Goal: Task Accomplishment & Management: Use online tool/utility

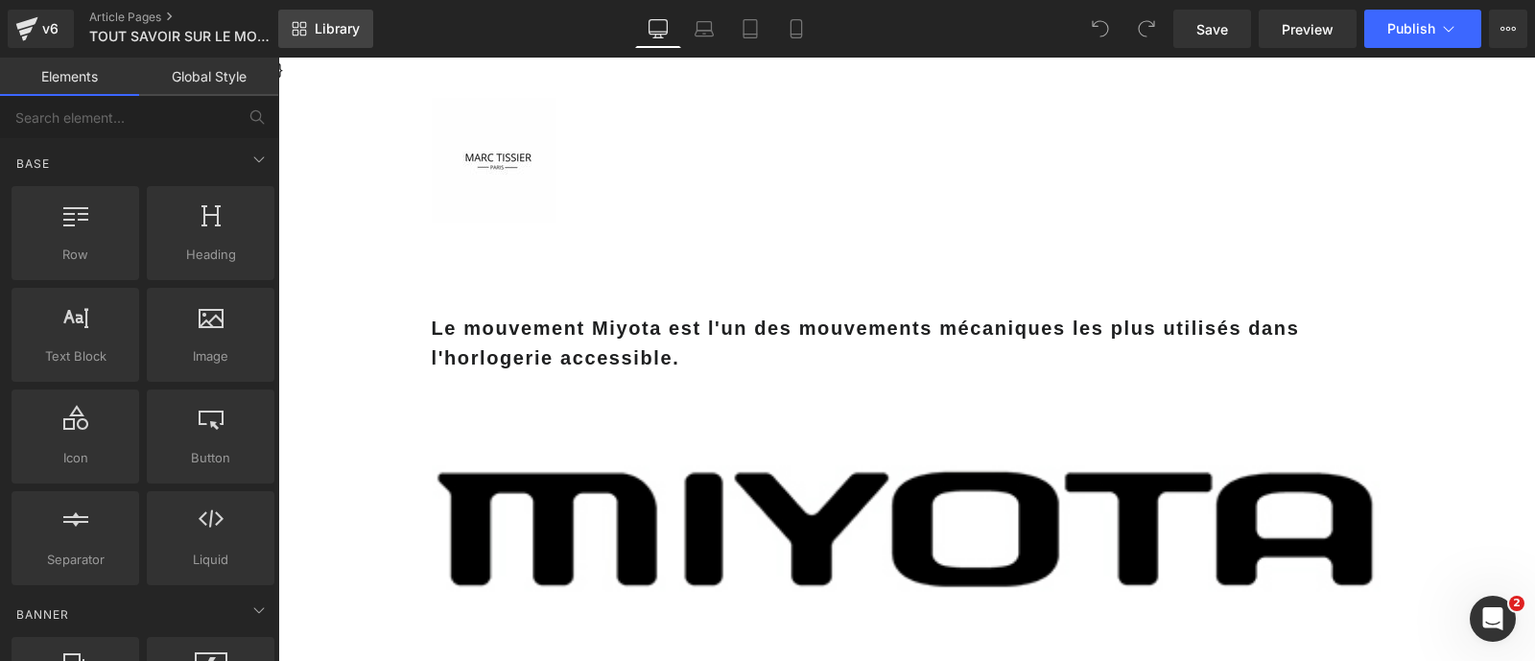
click at [317, 32] on span "Library" at bounding box center [337, 28] width 45 height 17
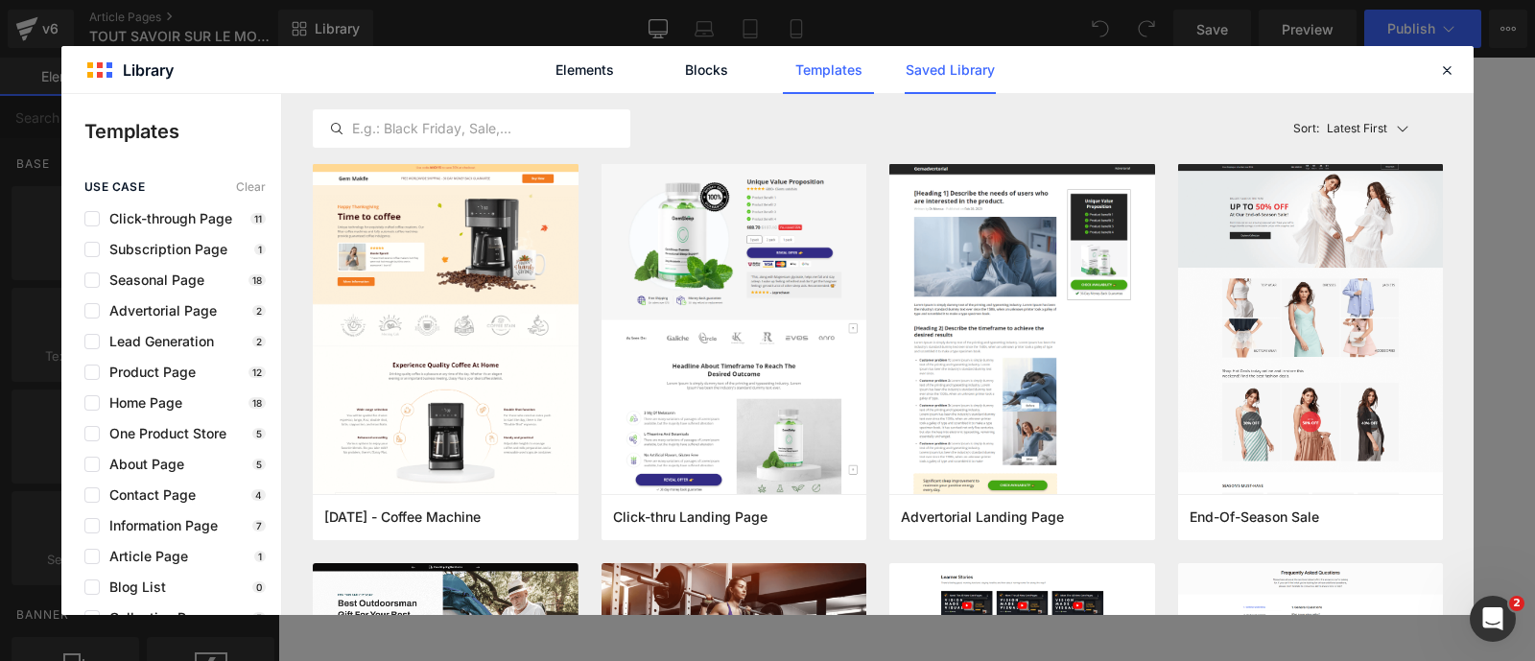
click at [0, 0] on link "Saved Library" at bounding box center [0, 0] width 0 height 0
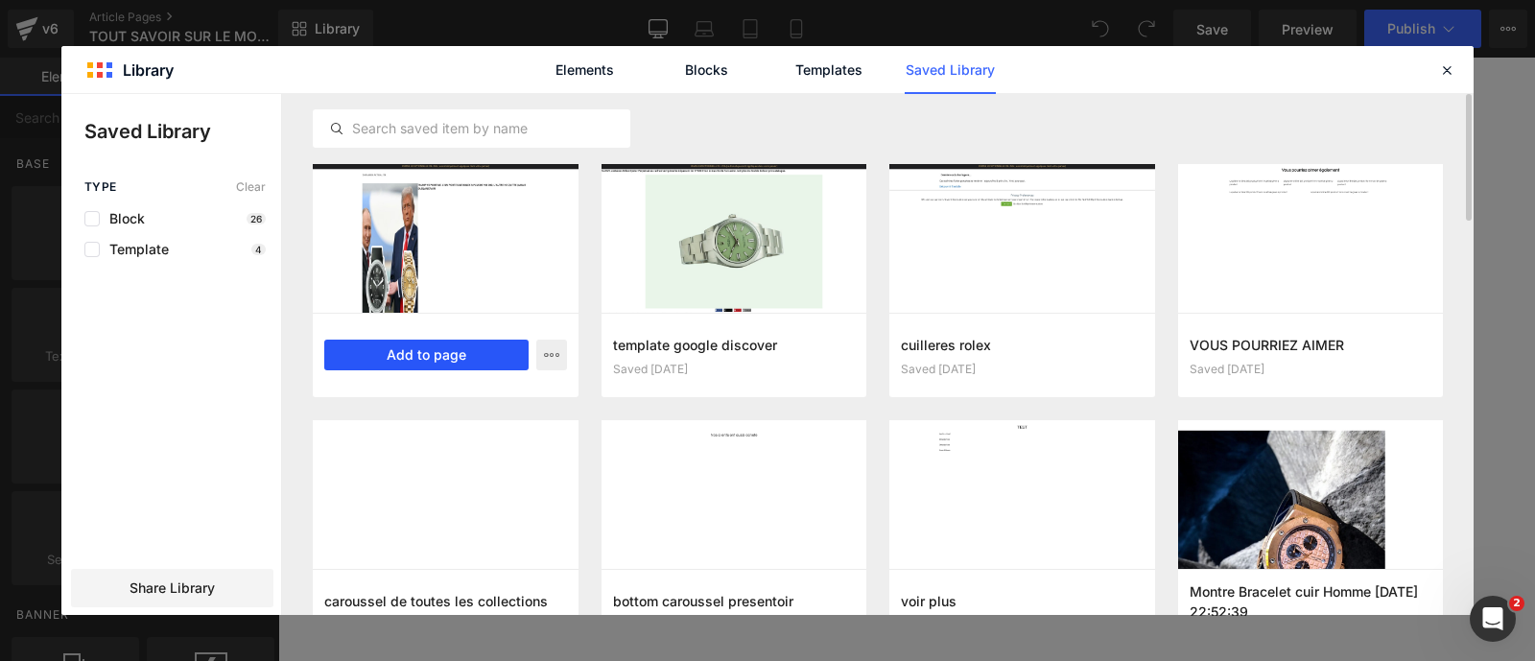
click at [414, 344] on button "Add to page" at bounding box center [426, 355] width 204 height 31
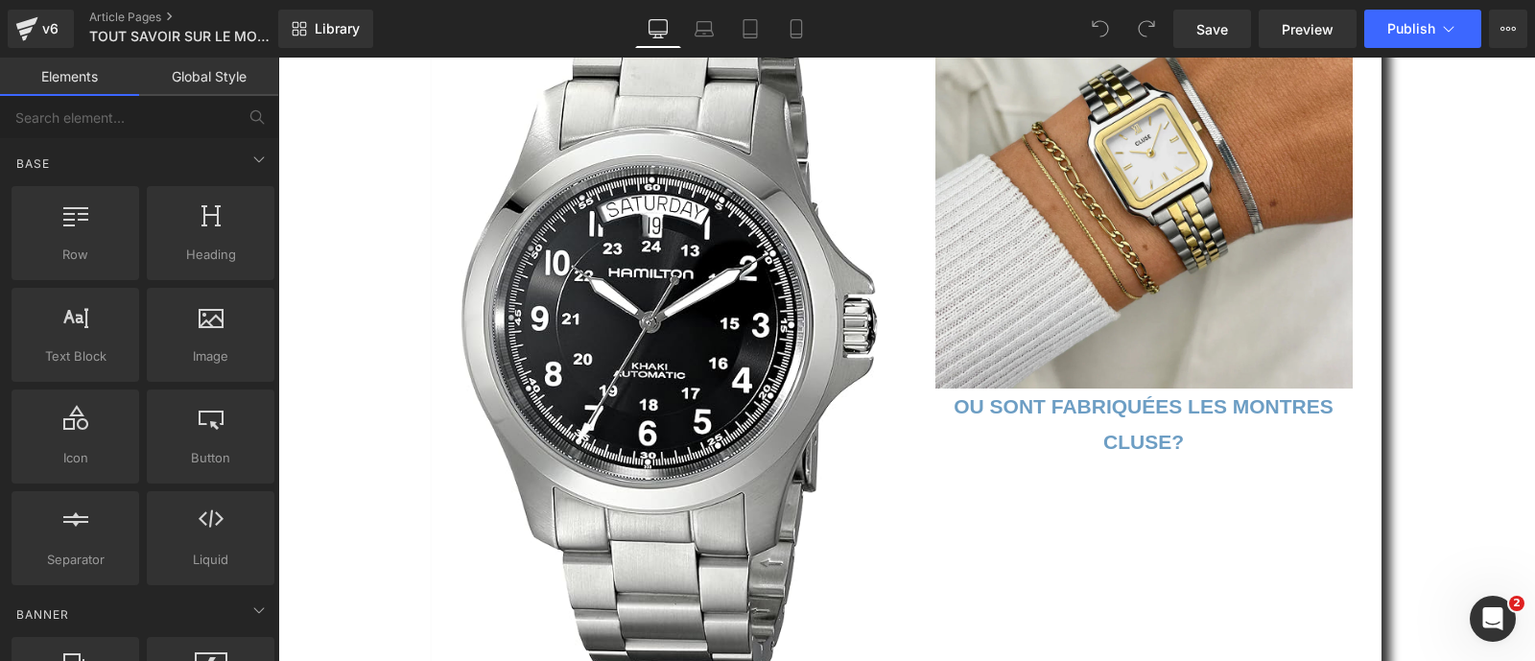
scroll to position [19189, 0]
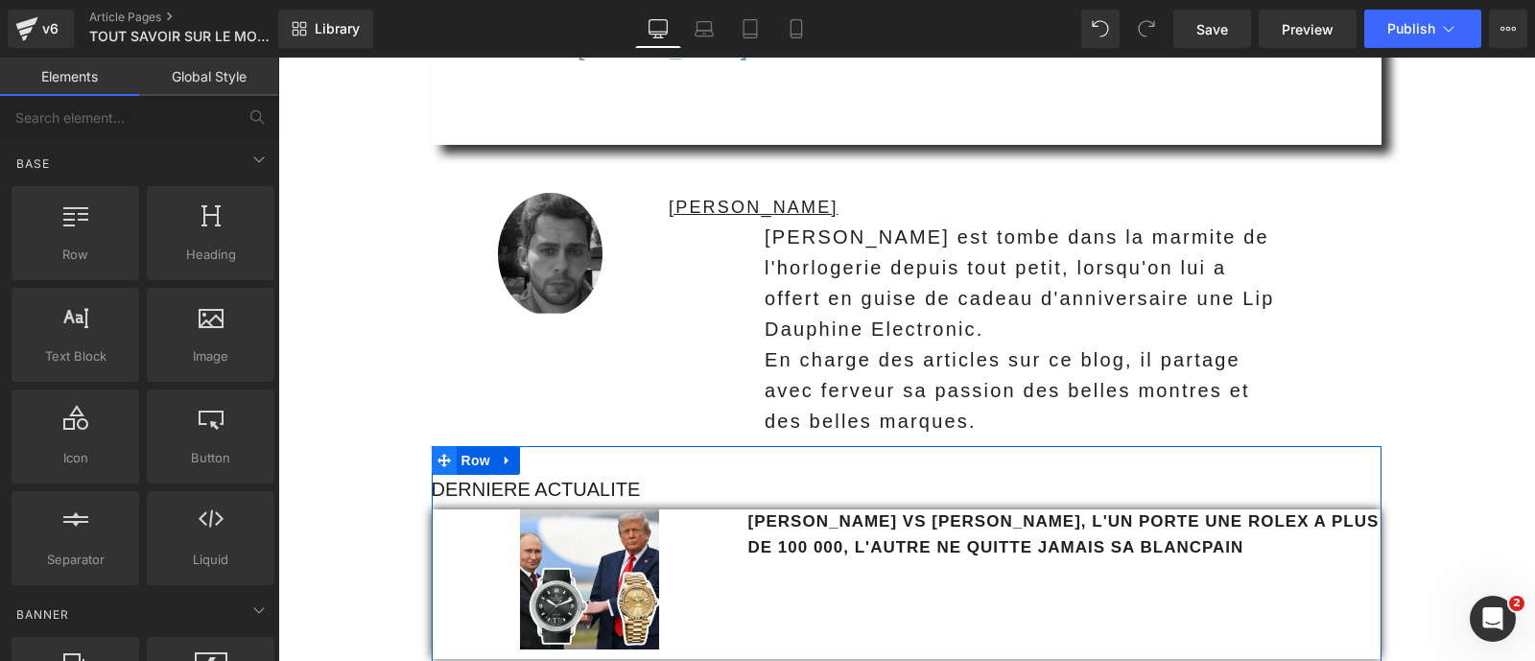
click at [437, 454] on icon at bounding box center [443, 461] width 13 height 14
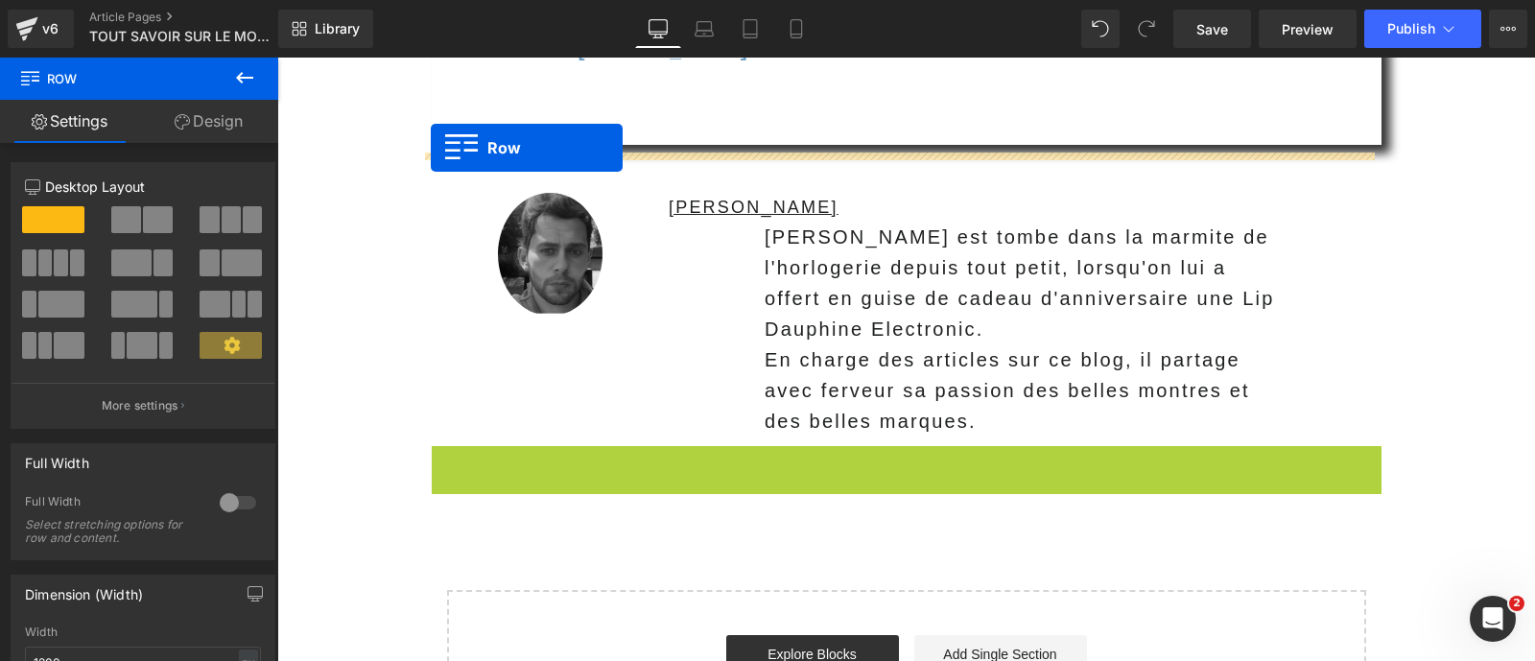
drag, startPoint x: 433, startPoint y: 163, endPoint x: 431, endPoint y: 147, distance: 16.4
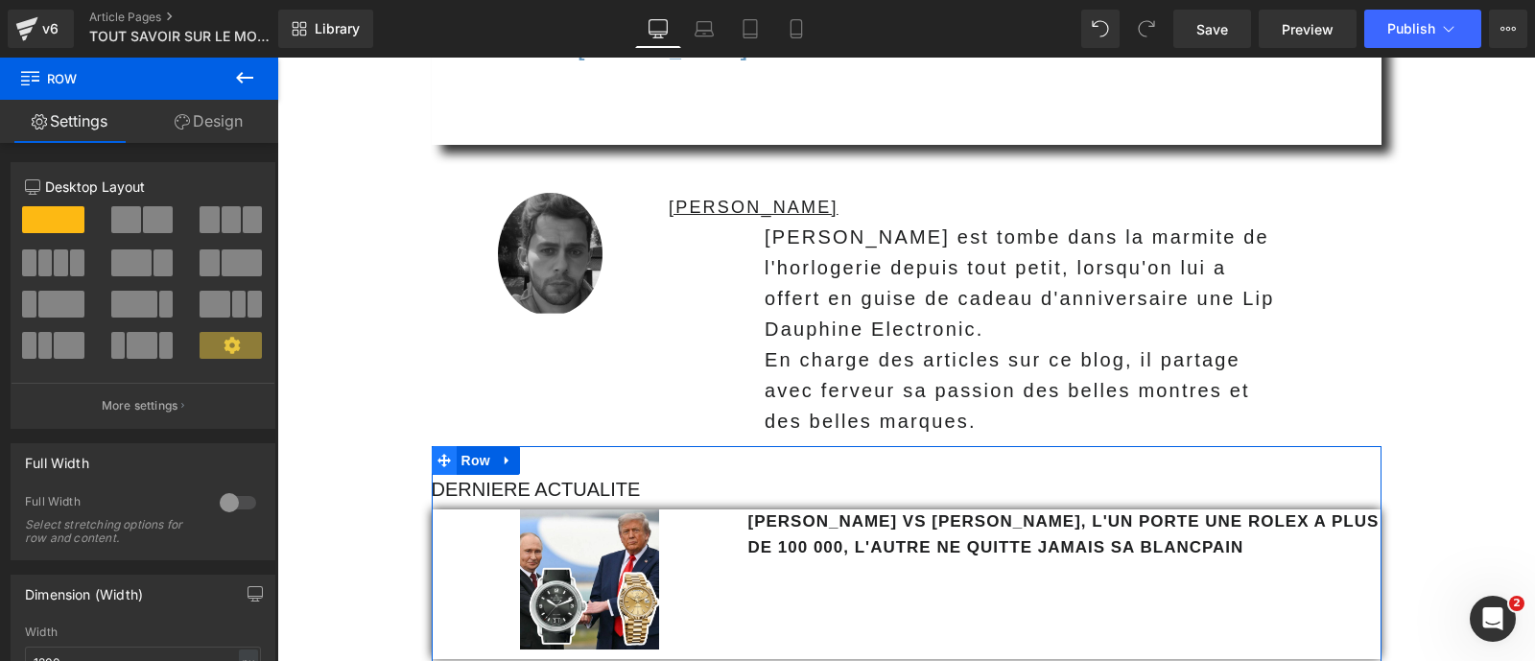
click at [437, 454] on icon at bounding box center [443, 460] width 13 height 13
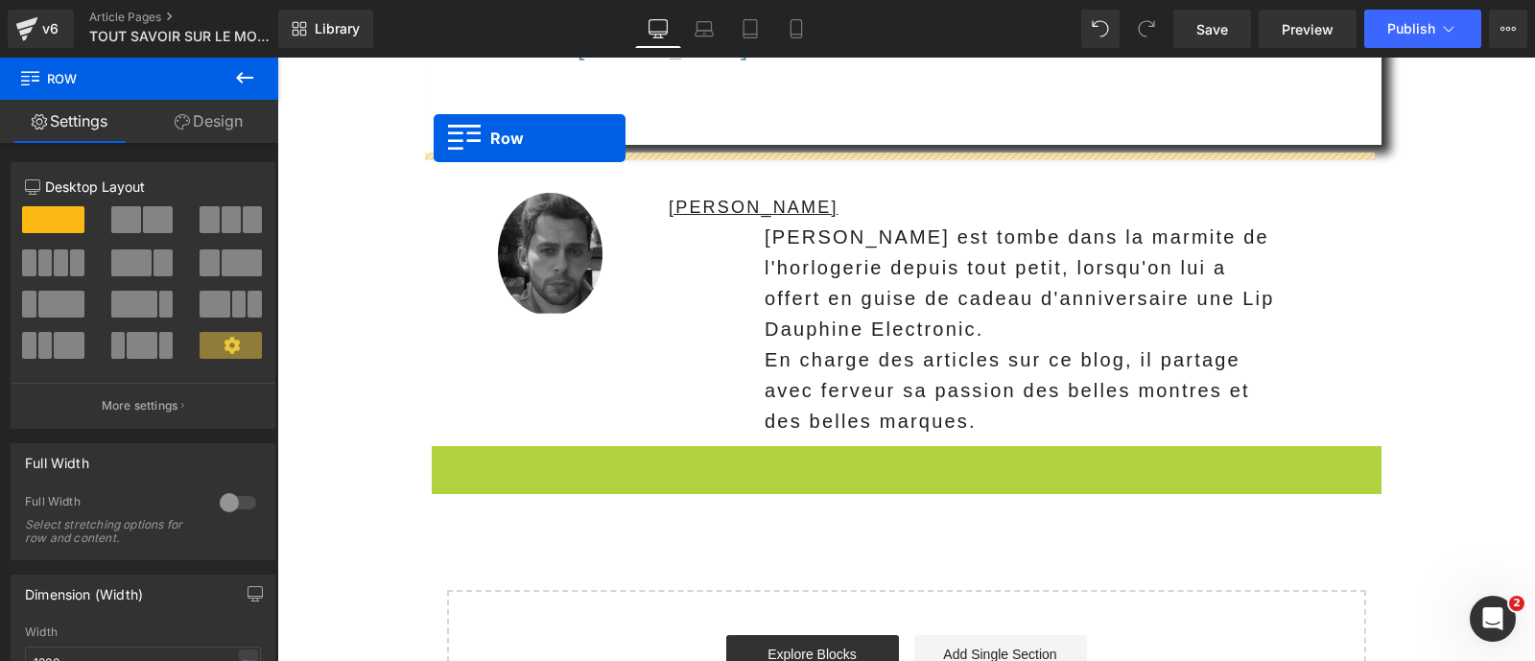
drag, startPoint x: 434, startPoint y: 165, endPoint x: 434, endPoint y: 137, distance: 27.8
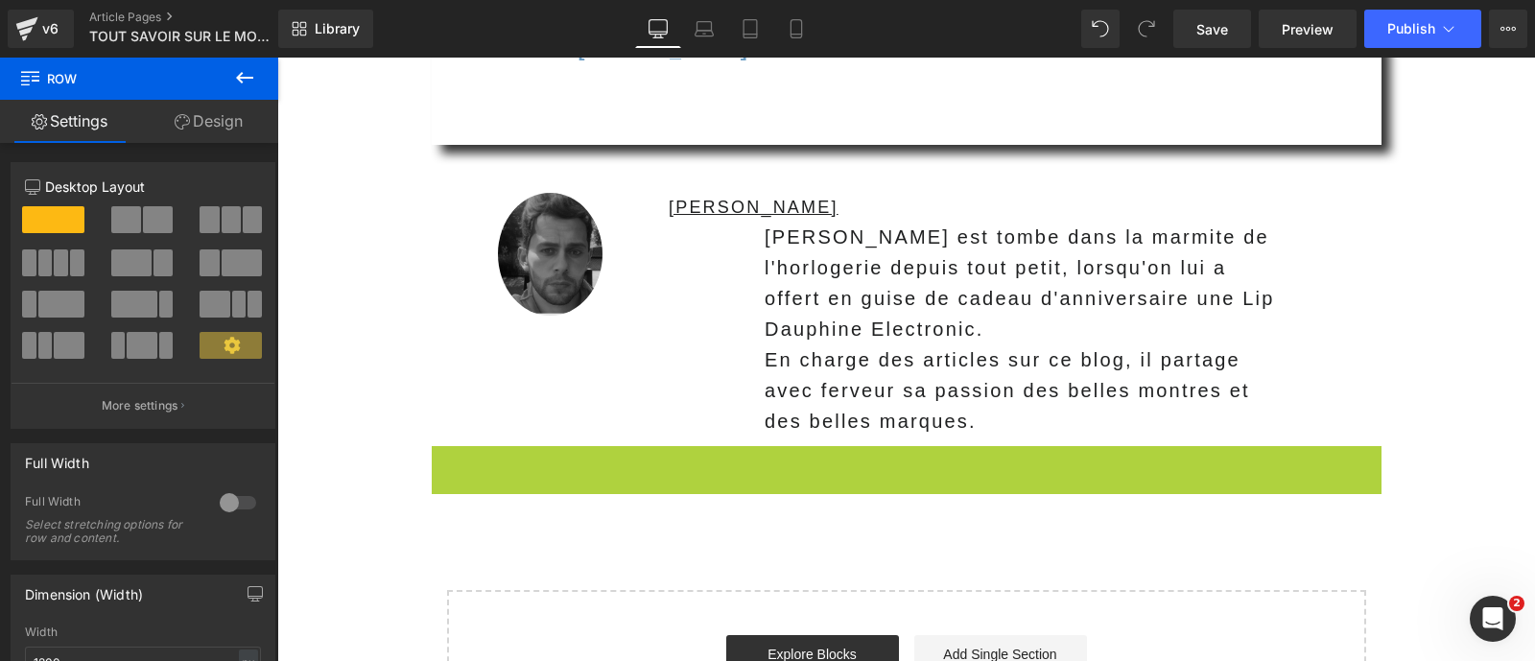
drag, startPoint x: 432, startPoint y: 164, endPoint x: 558, endPoint y: 64, distance: 161.2
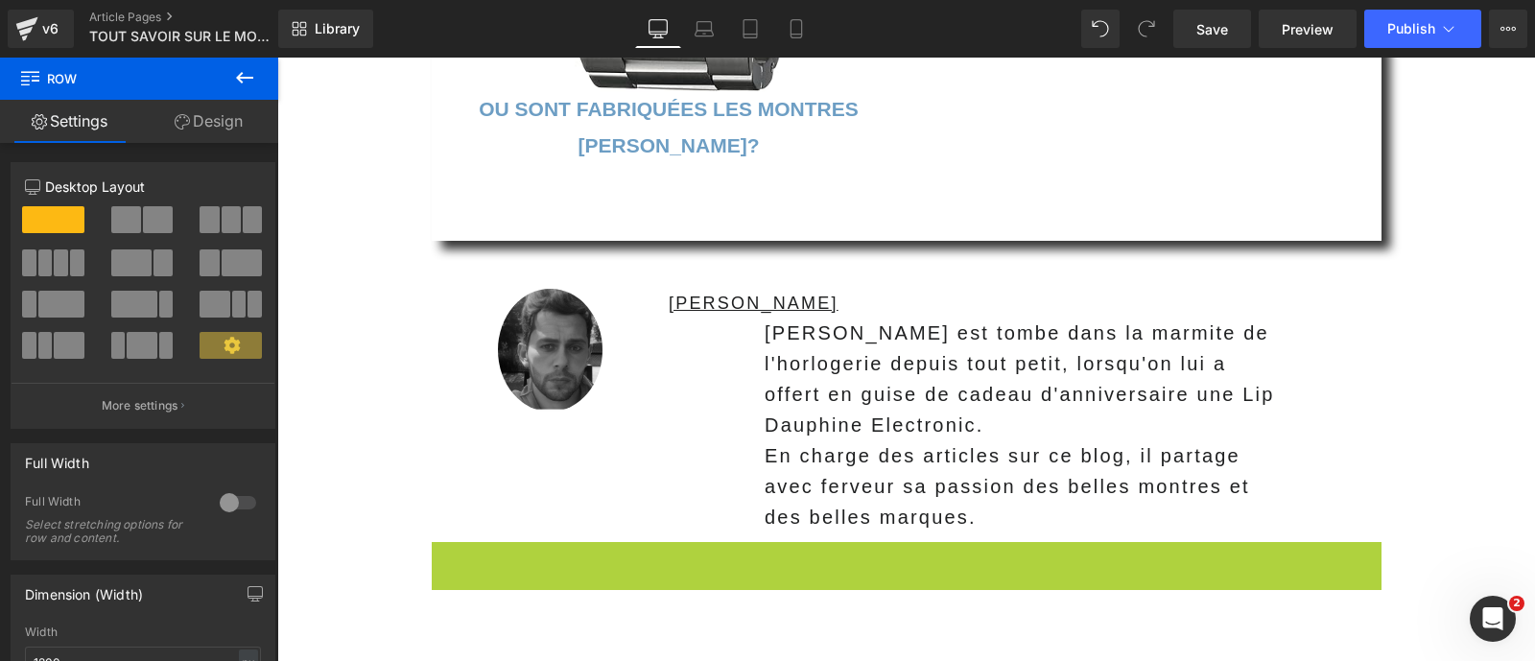
drag, startPoint x: 431, startPoint y: 268, endPoint x: 708, endPoint y: 95, distance: 326.6
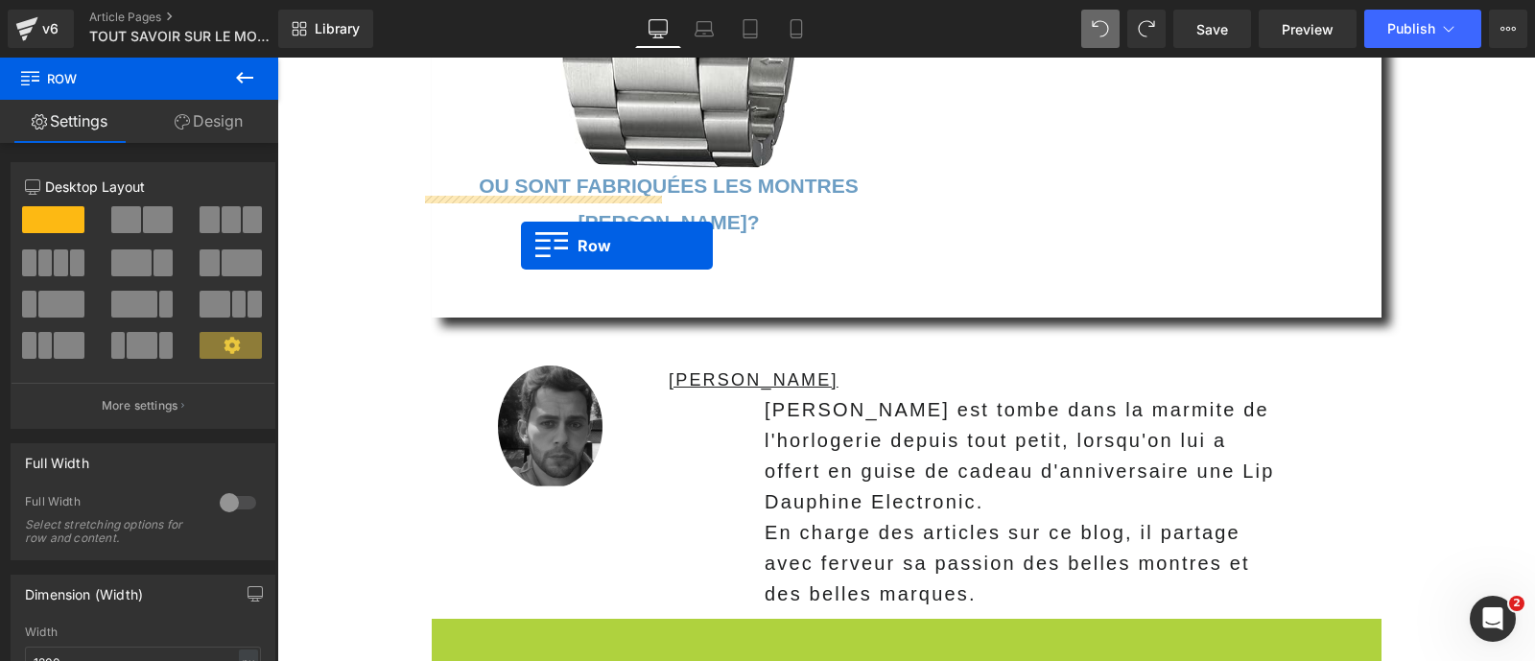
drag, startPoint x: 431, startPoint y: 353, endPoint x: 589, endPoint y: 188, distance: 228.6
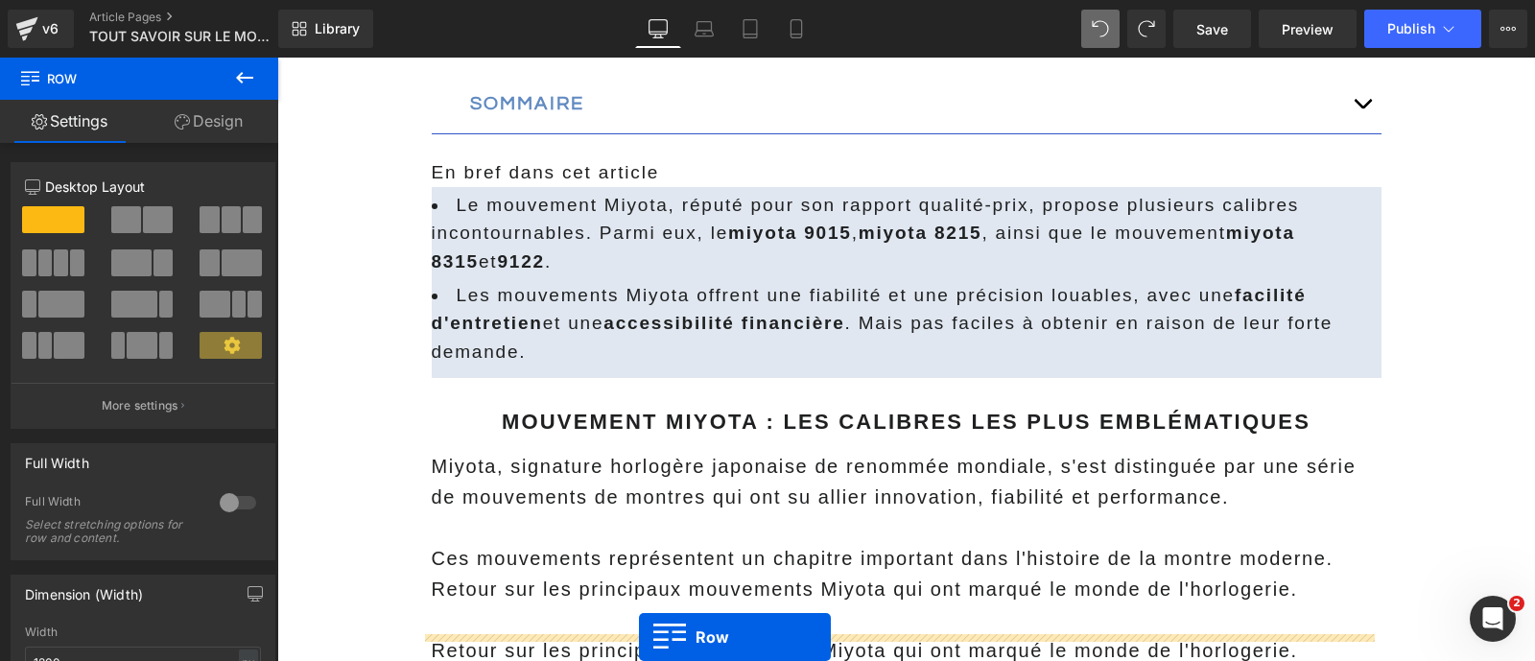
scroll to position [1250, 0]
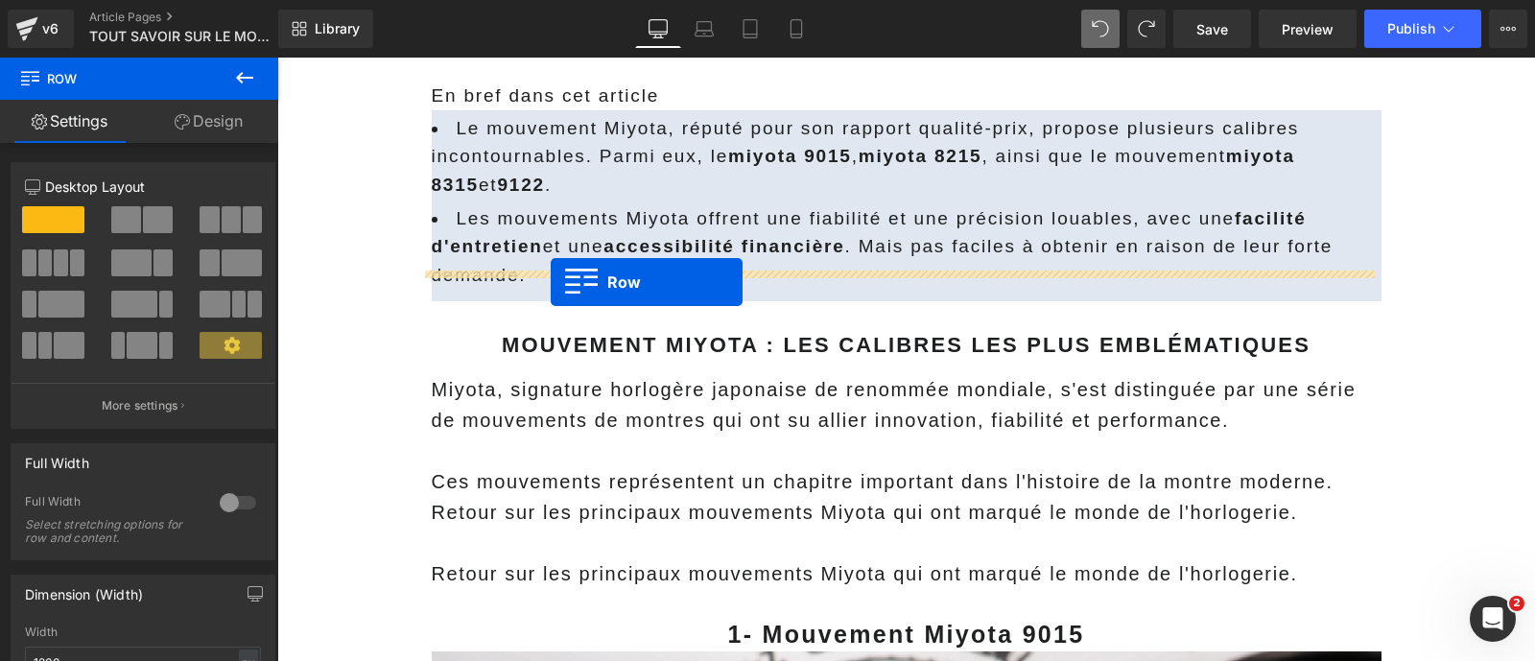
drag, startPoint x: 460, startPoint y: 342, endPoint x: 551, endPoint y: 282, distance: 108.8
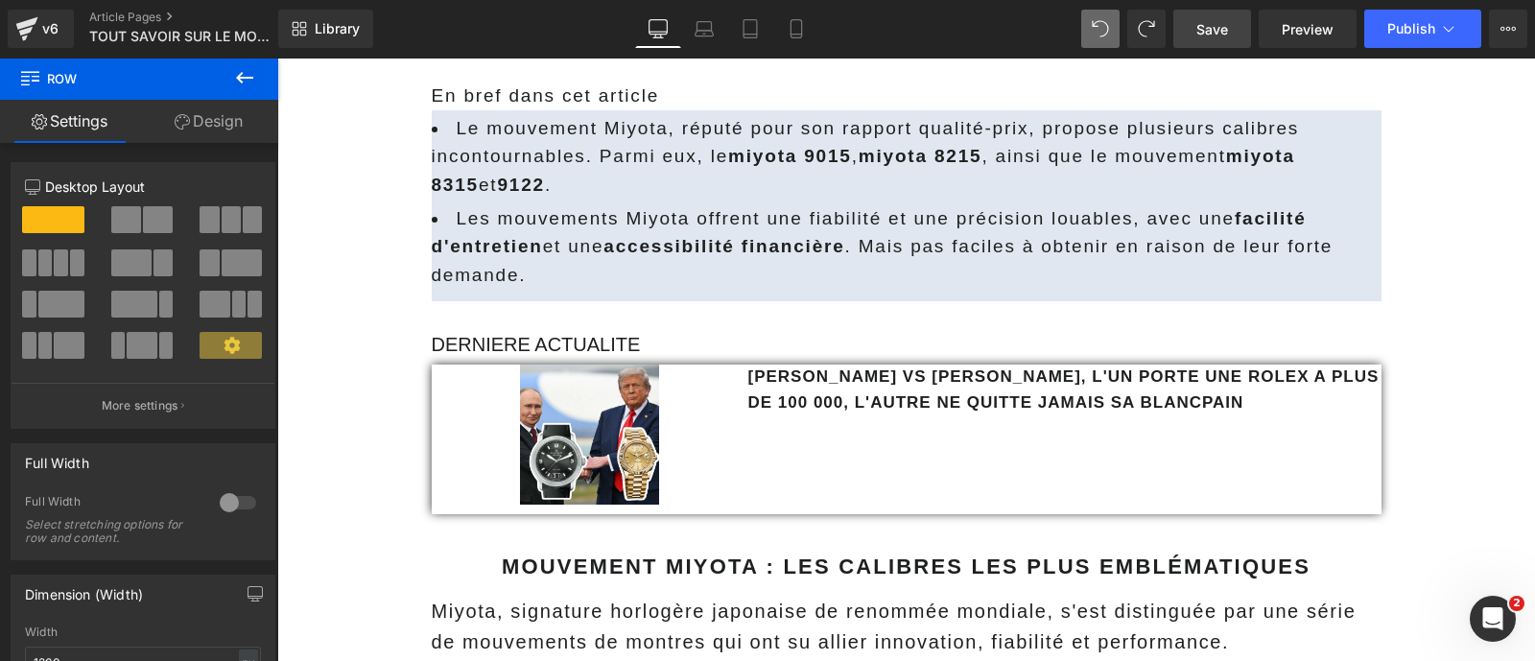
drag, startPoint x: 1218, startPoint y: 26, endPoint x: 1164, endPoint y: 16, distance: 55.5
click at [1218, 26] on span "Save" at bounding box center [1212, 29] width 32 height 20
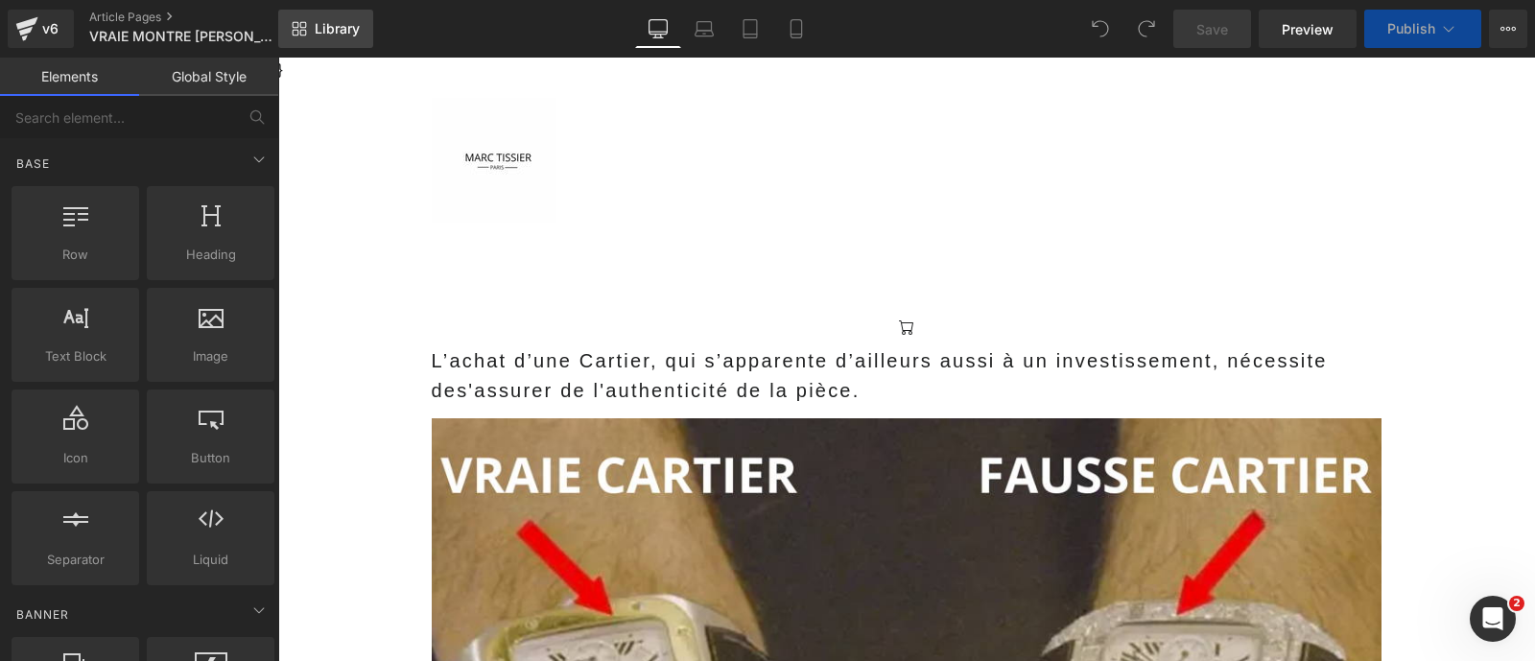
click at [326, 21] on span "Library" at bounding box center [337, 28] width 45 height 17
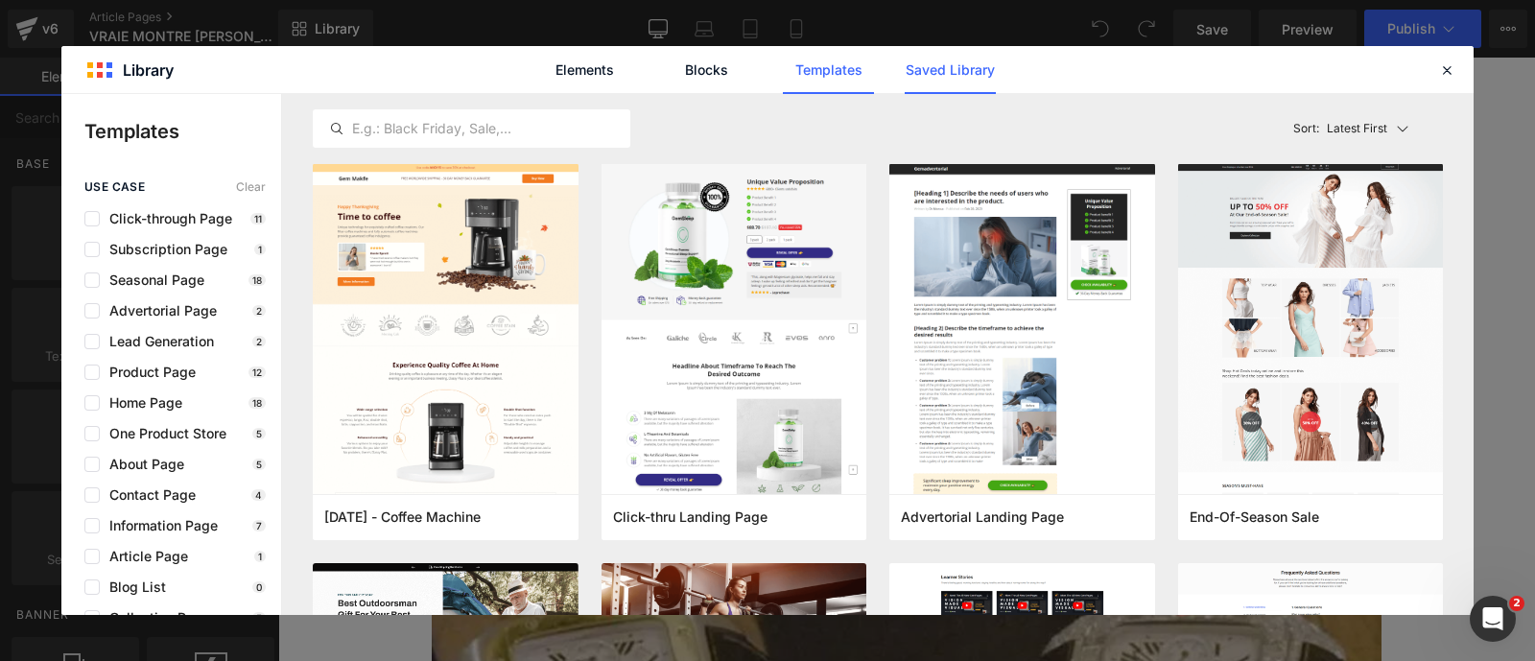
click at [964, 59] on link "Saved Library" at bounding box center [950, 70] width 91 height 48
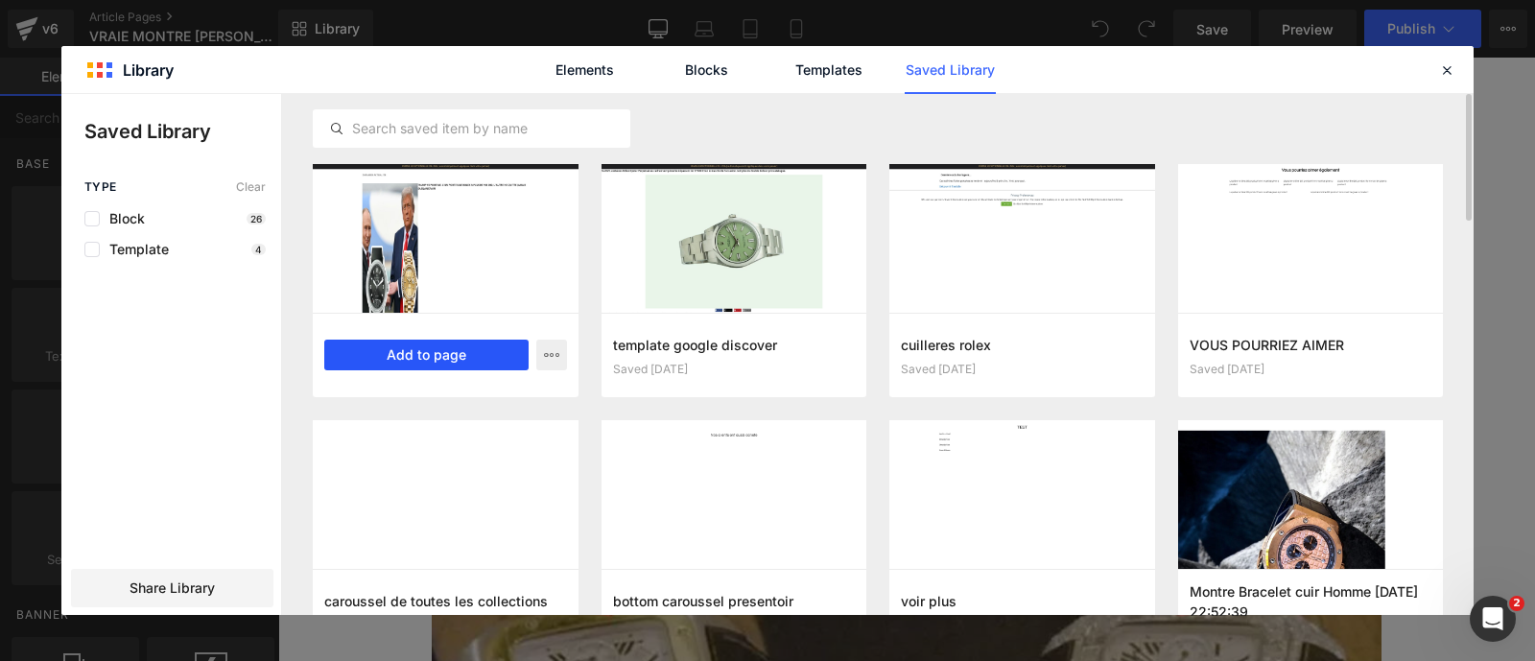
click at [473, 352] on button "Add to page" at bounding box center [426, 355] width 204 height 31
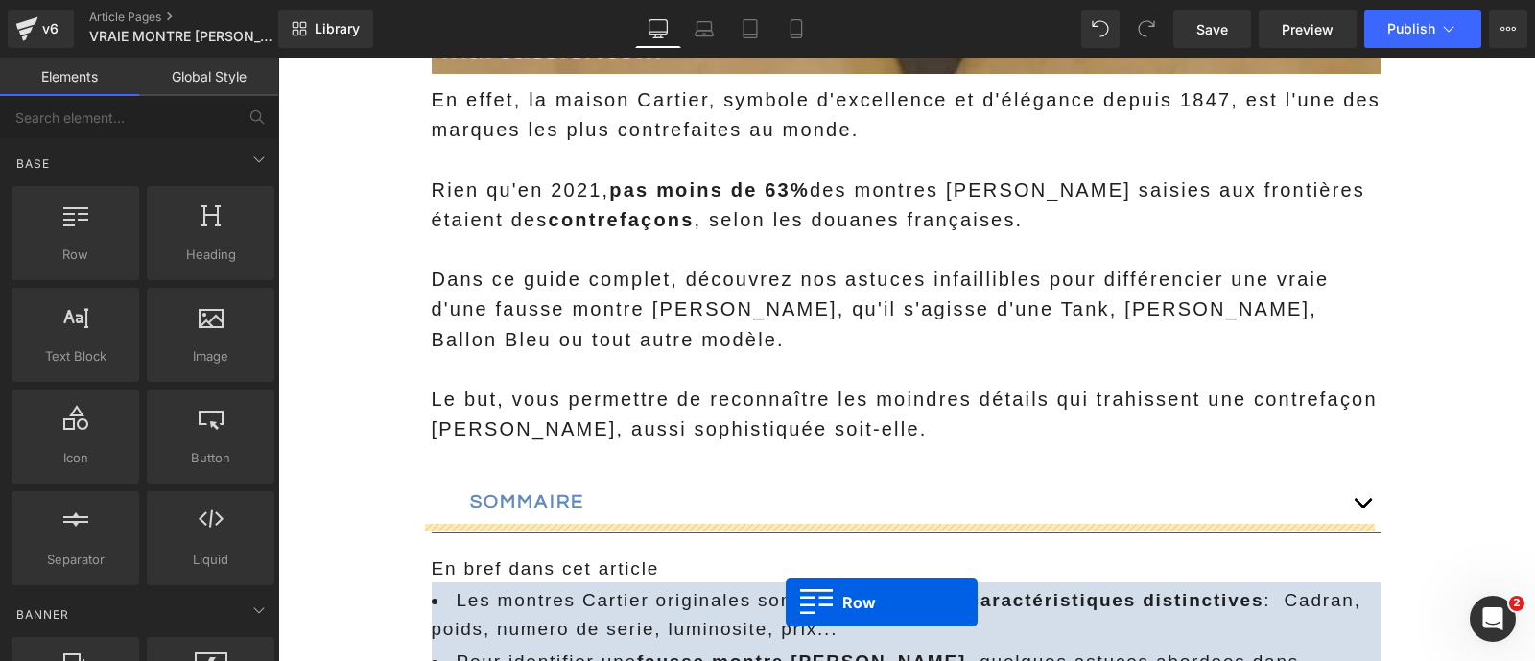
scroll to position [1129, 0]
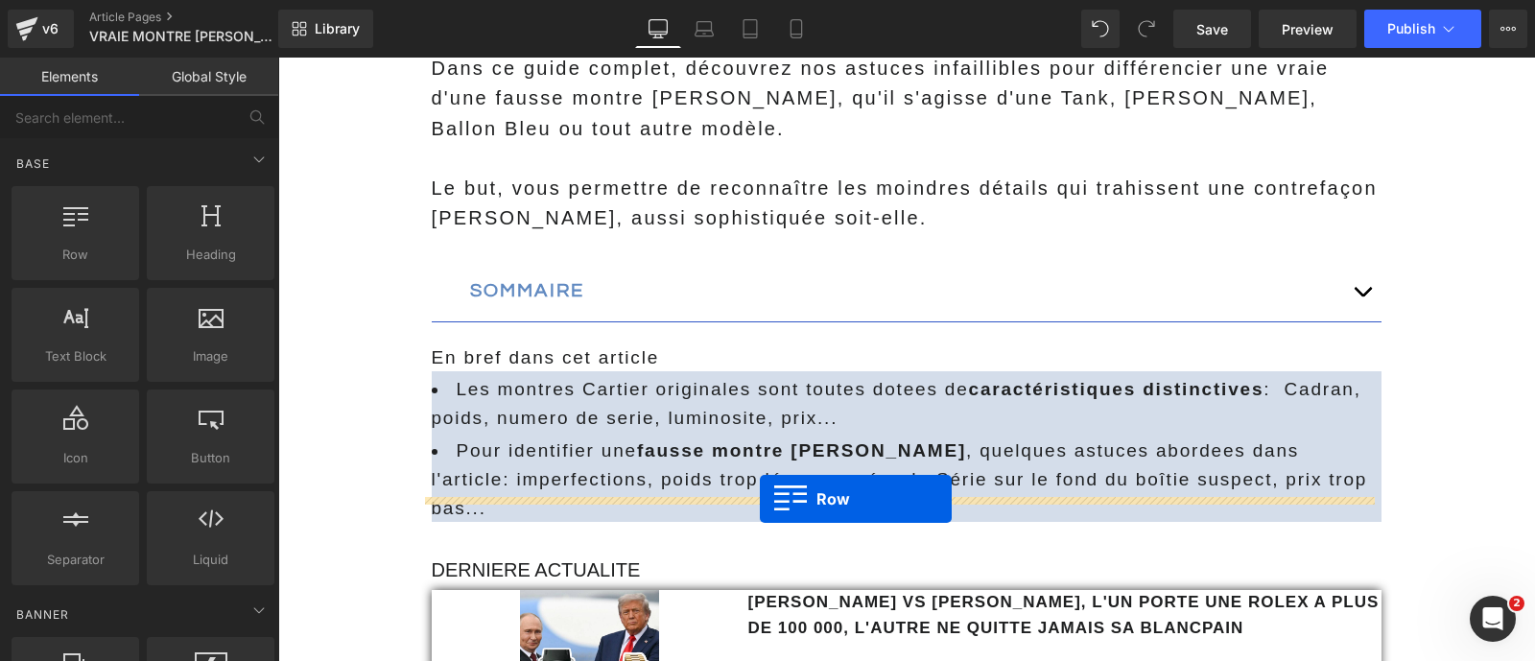
drag, startPoint x: 460, startPoint y: 159, endPoint x: 760, endPoint y: 499, distance: 453.3
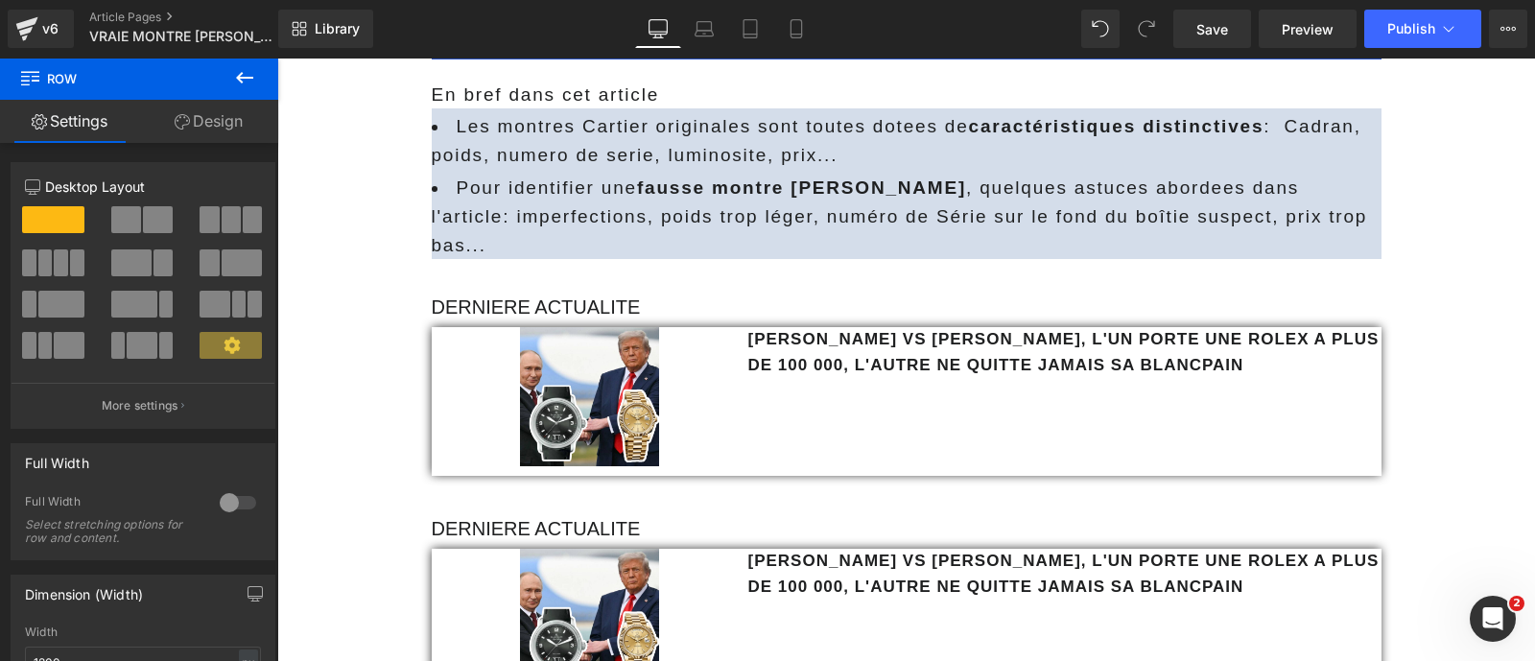
scroll to position [1453, 0]
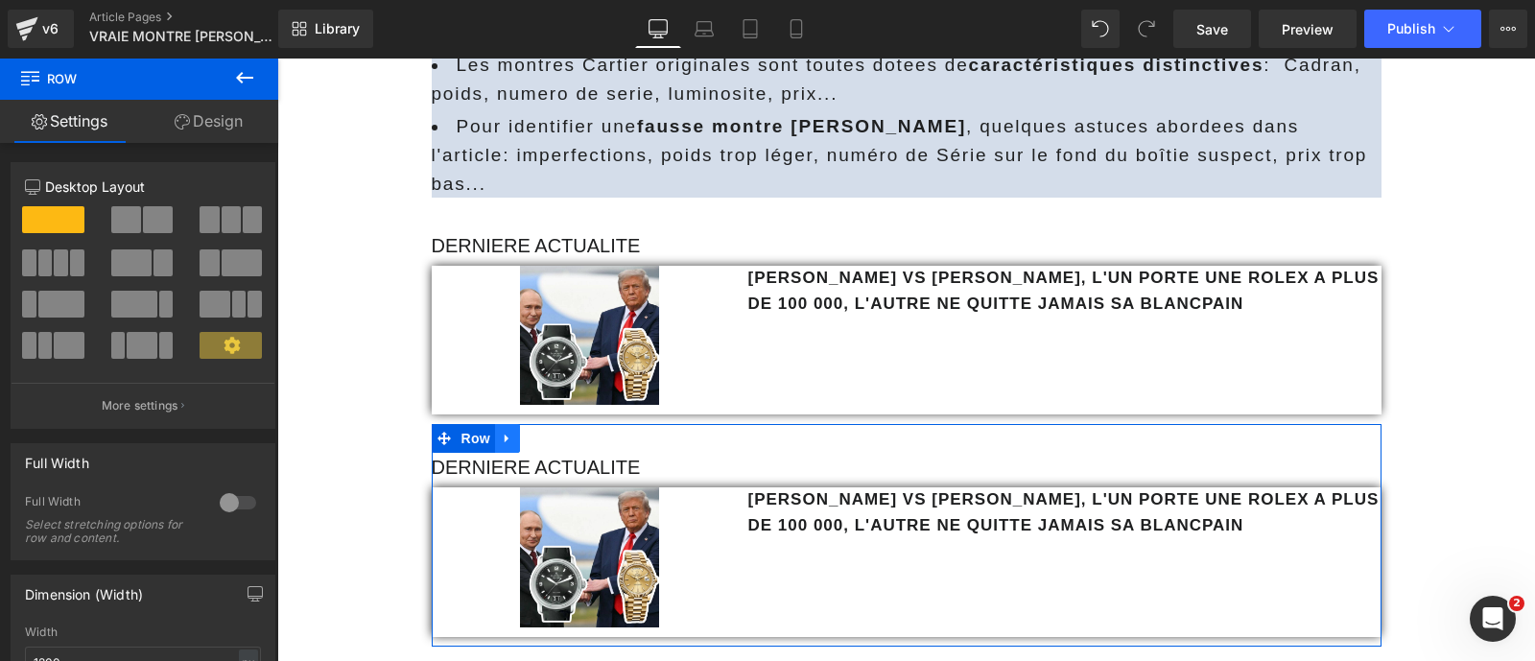
click at [505, 424] on link at bounding box center [507, 438] width 25 height 29
click at [551, 432] on icon at bounding box center [557, 438] width 13 height 13
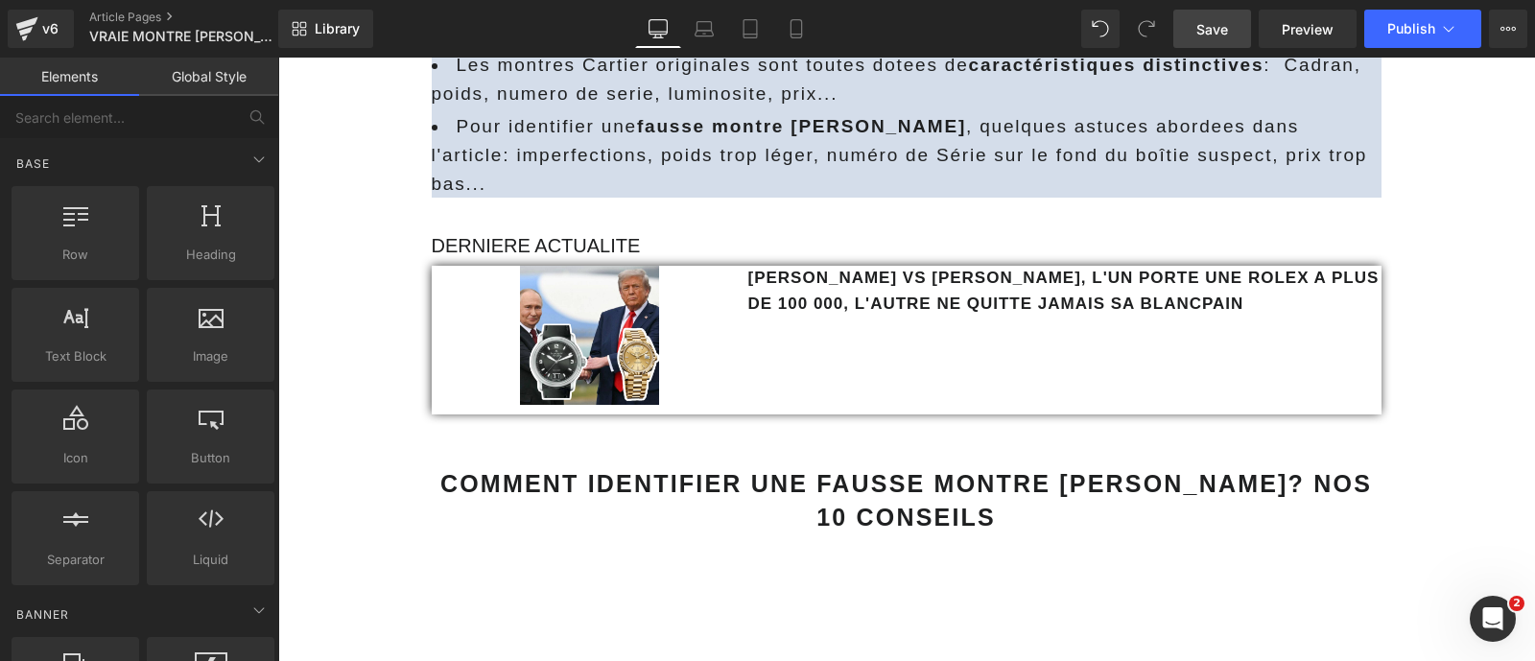
click at [1212, 21] on span "Save" at bounding box center [1212, 29] width 32 height 20
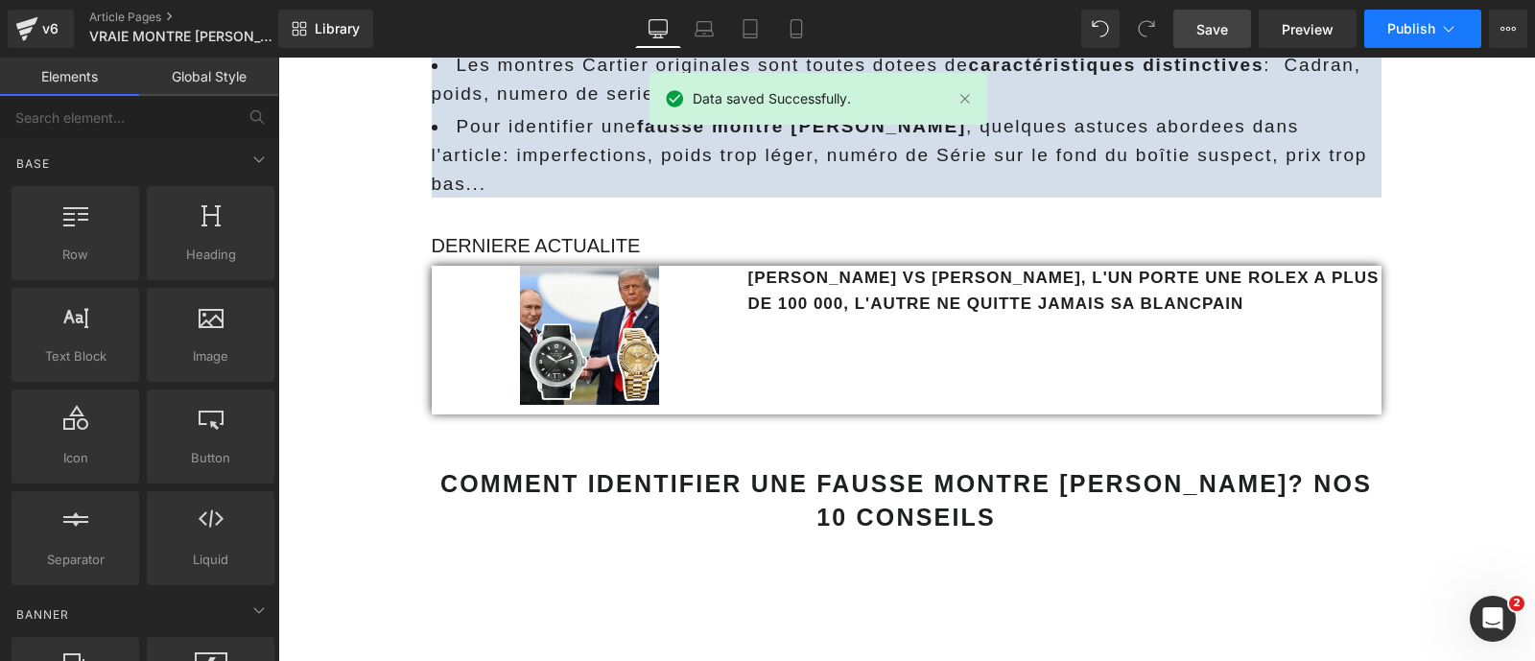
click at [1401, 40] on button "Publish" at bounding box center [1422, 29] width 117 height 38
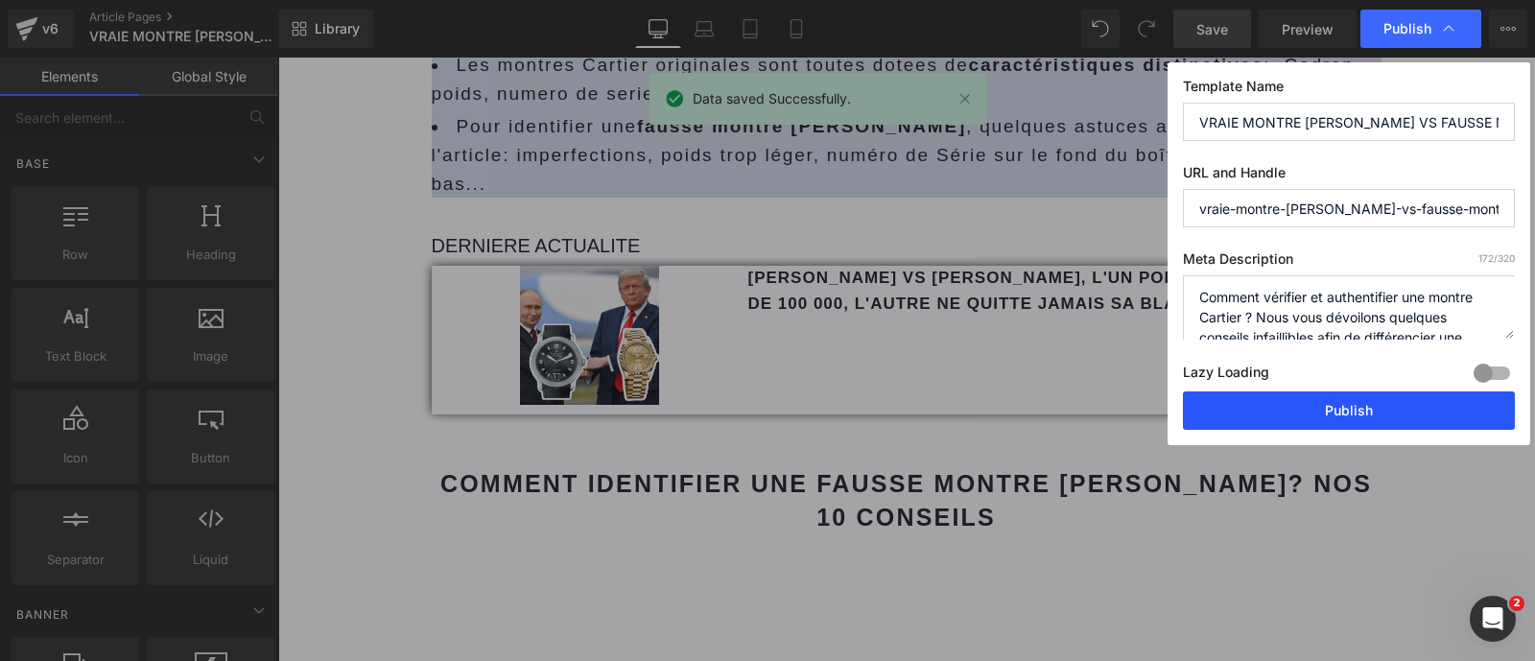
click at [1282, 416] on button "Publish" at bounding box center [1349, 410] width 332 height 38
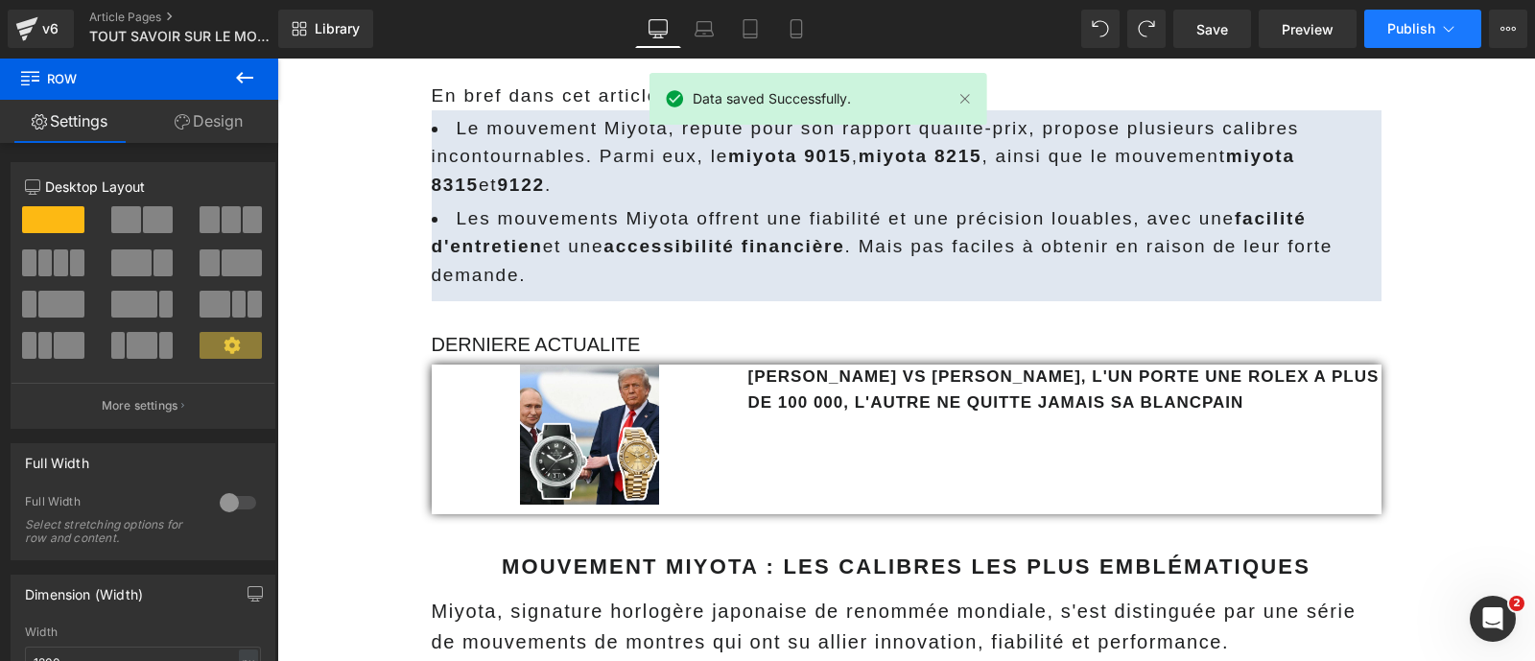
click at [1401, 34] on span "Publish" at bounding box center [1411, 28] width 48 height 15
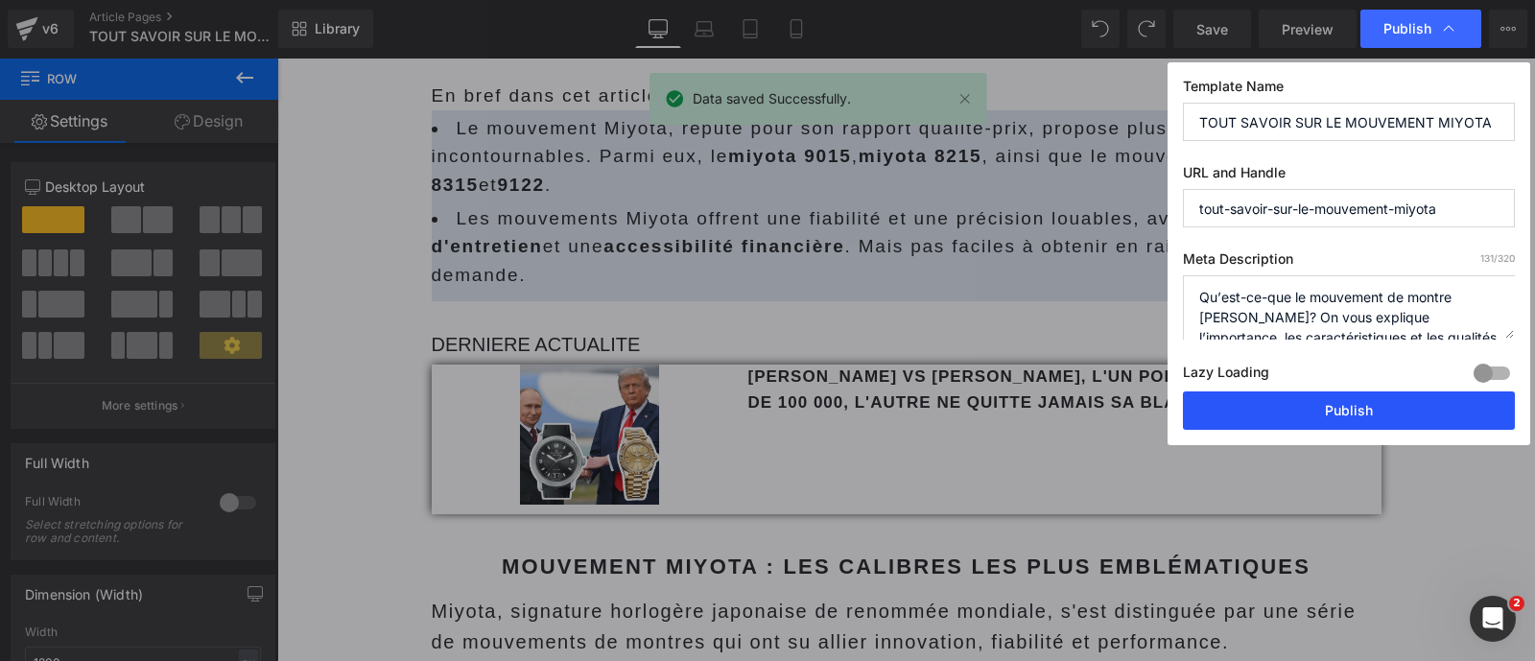
click at [1276, 409] on button "Publish" at bounding box center [1349, 410] width 332 height 38
